Goal: Task Accomplishment & Management: Manage account settings

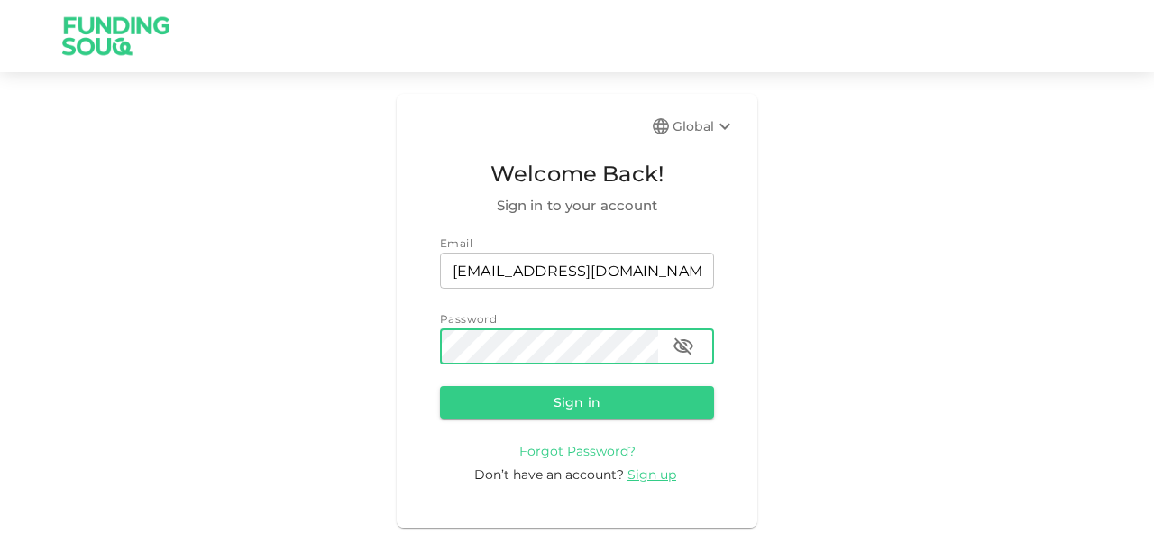
click at [440, 386] on button "Sign in" at bounding box center [577, 402] width 274 height 32
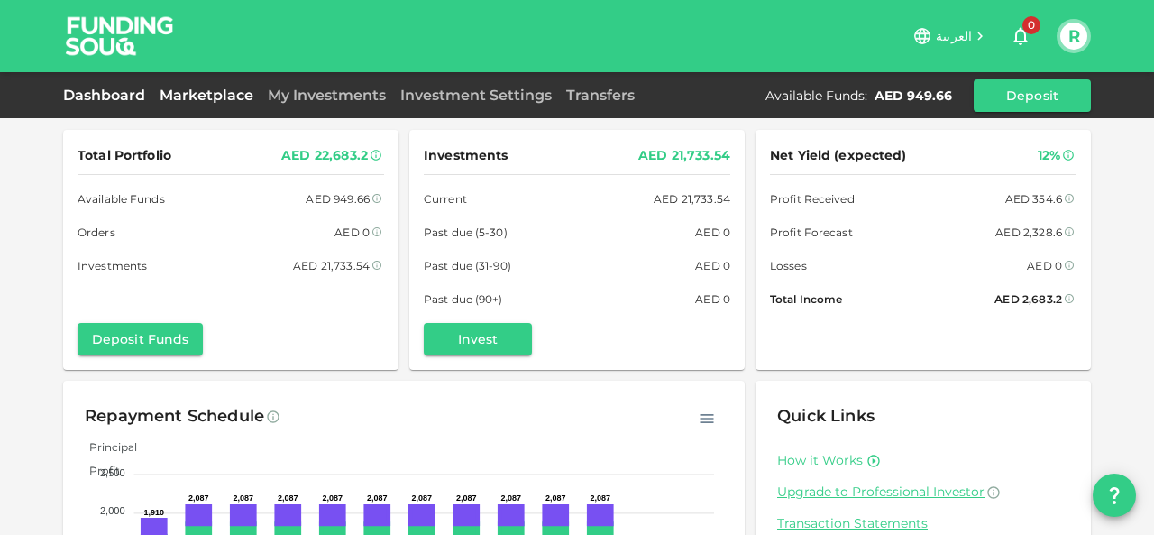
click at [234, 89] on link "Marketplace" at bounding box center [206, 95] width 108 height 17
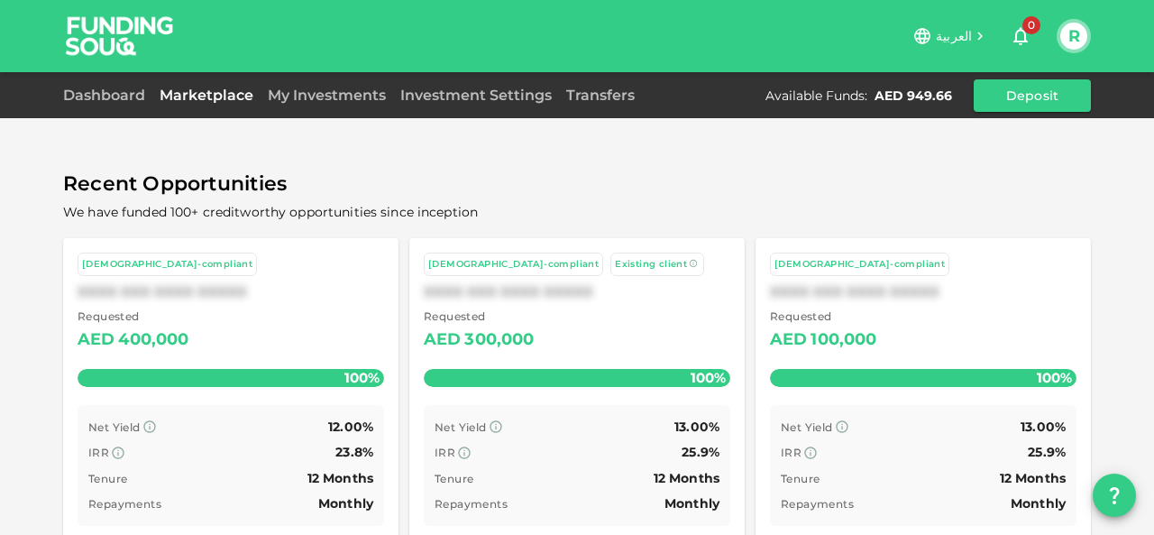
scroll to position [132, 0]
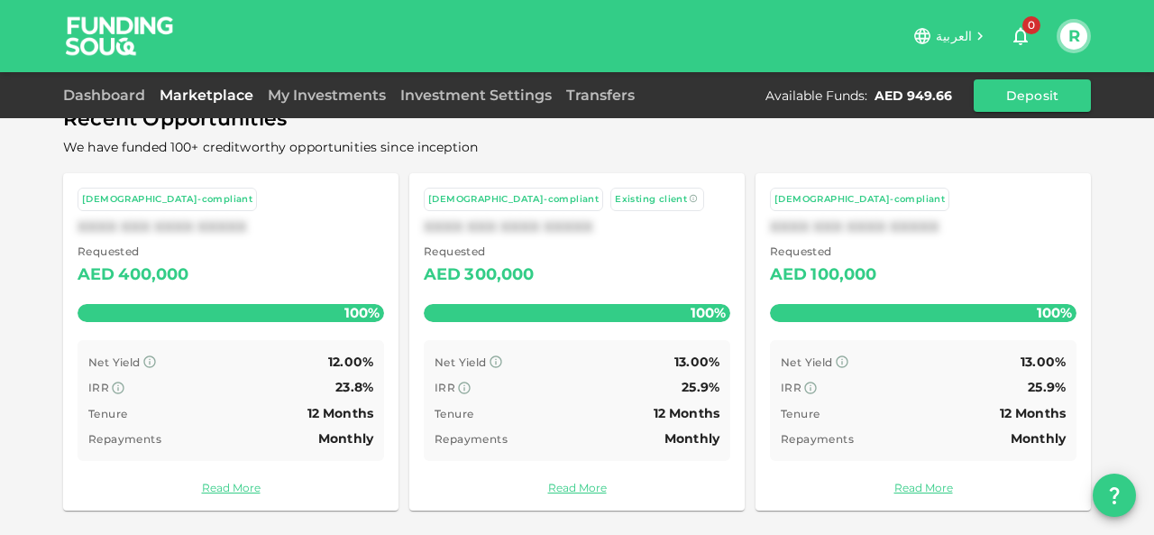
click at [339, 105] on div "My Investments" at bounding box center [327, 96] width 133 height 22
click at [344, 93] on link "My Investments" at bounding box center [327, 95] width 133 height 17
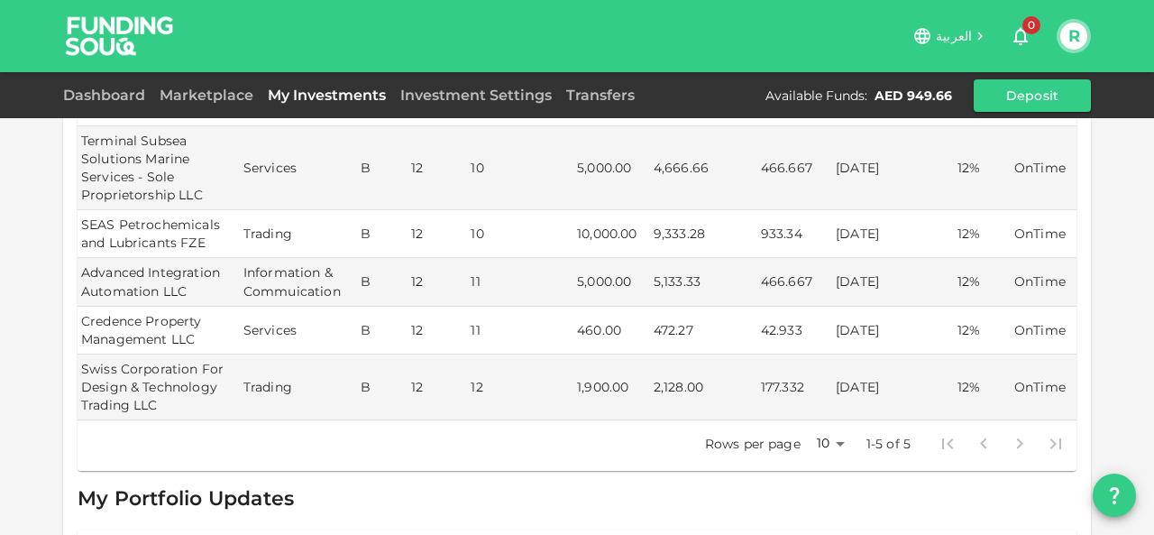
scroll to position [375, 0]
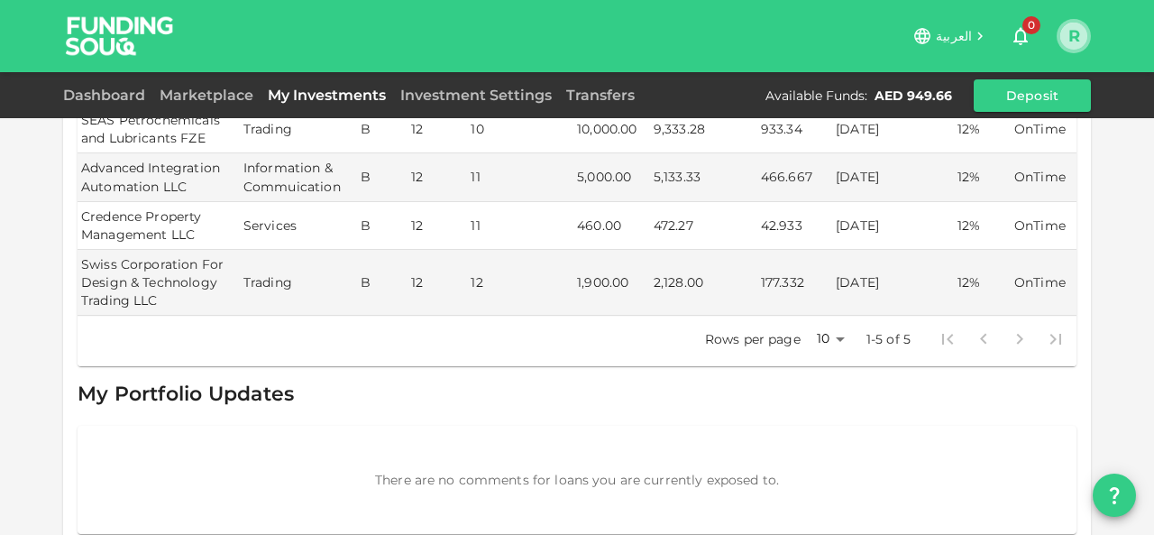
click at [1069, 35] on button "R" at bounding box center [1073, 36] width 27 height 27
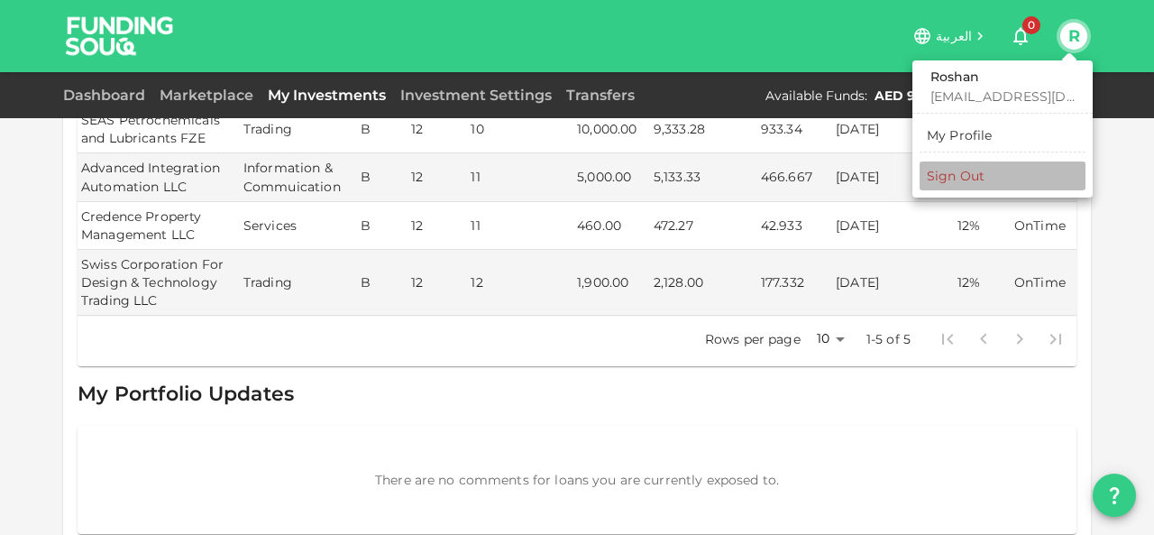
click at [974, 179] on div "Sign Out" at bounding box center [956, 176] width 58 height 18
